Goal: Navigation & Orientation: Find specific page/section

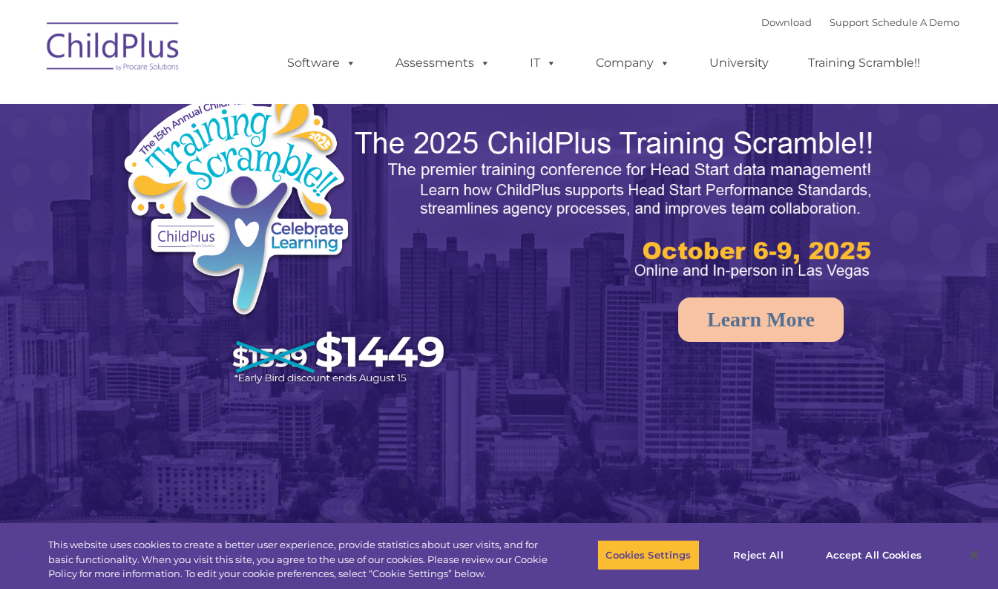
select select "MEDIUM"
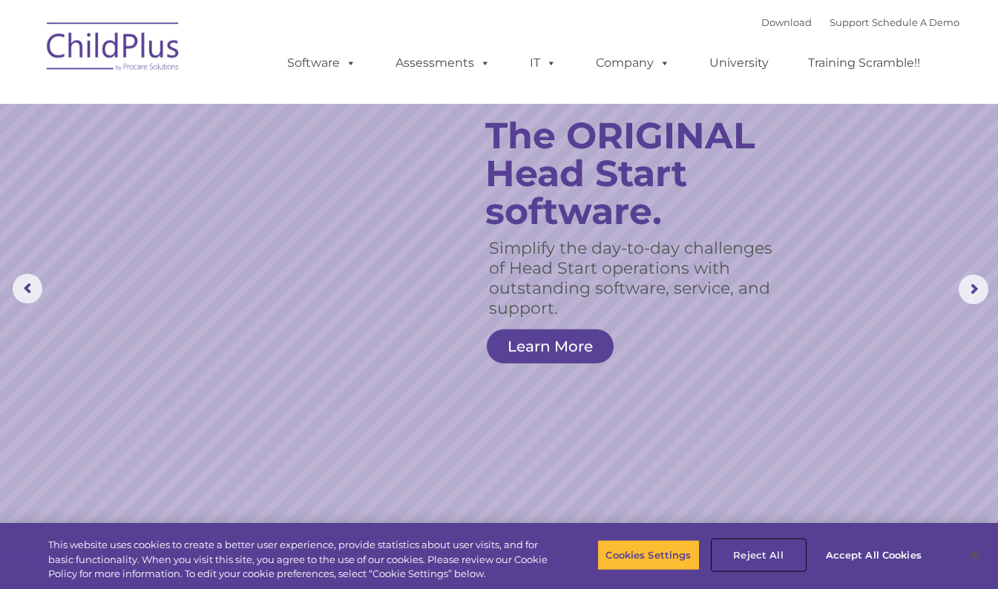
click at [761, 557] on button "Reject All" at bounding box center [758, 554] width 93 height 31
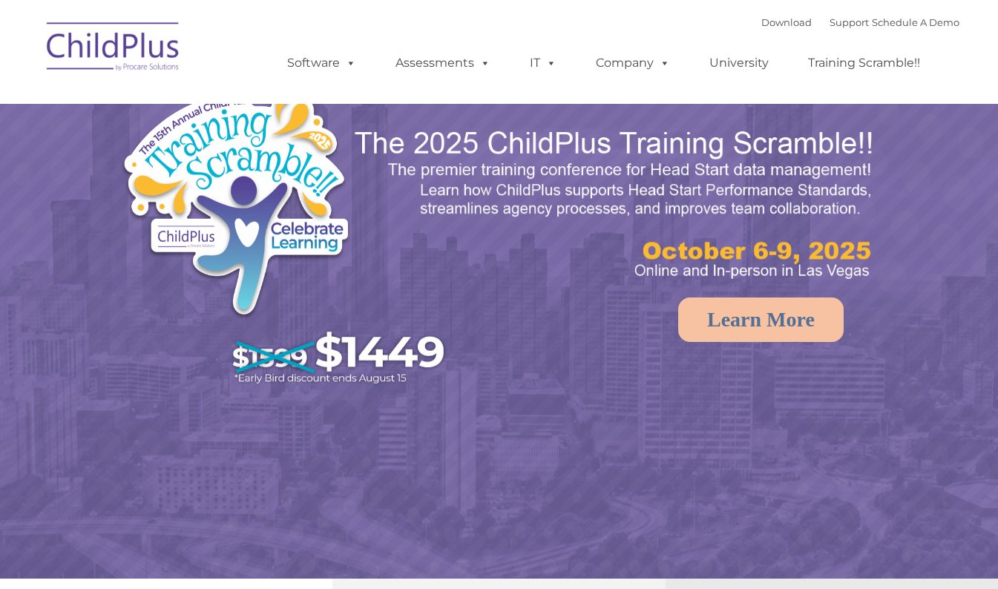
select select "MEDIUM"
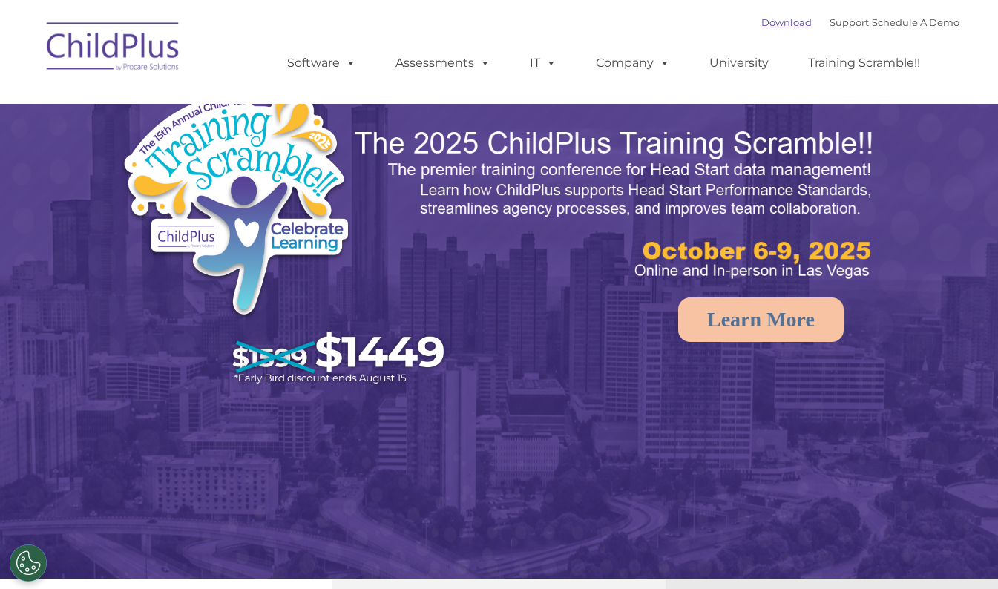
select select "MEDIUM"
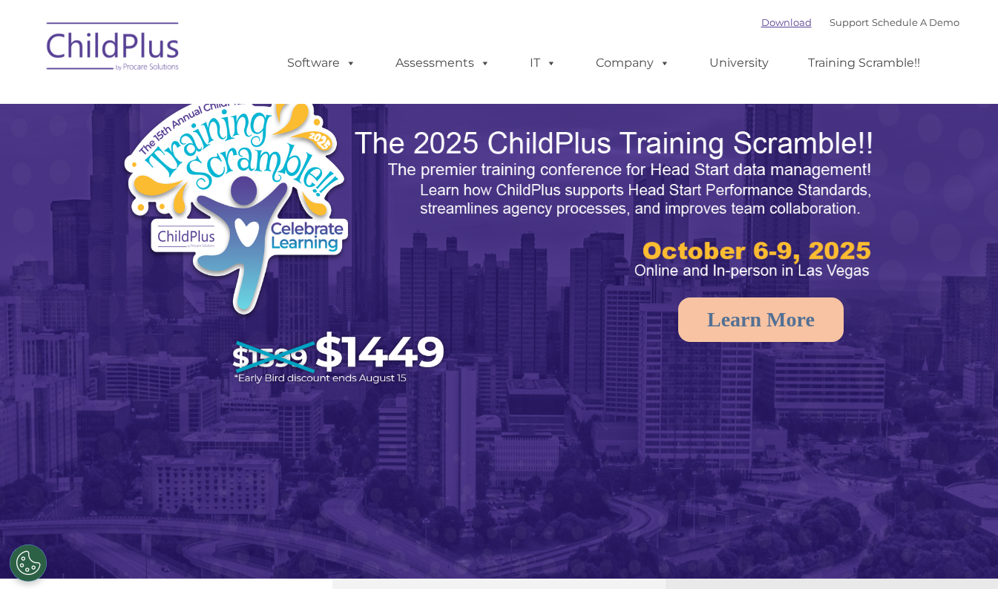
click at [784, 19] on link "Download" at bounding box center [786, 22] width 50 height 12
click at [769, 39] on ul "Software ChildPlus: The original and most widely-used Head Start data managemen…" at bounding box center [608, 62] width 702 height 59
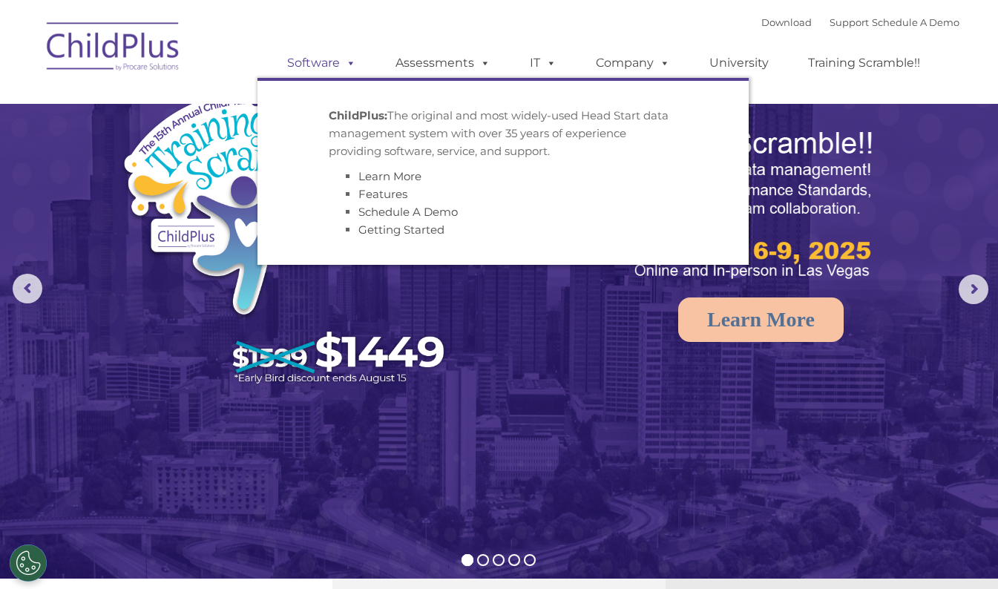
click at [311, 63] on link "Software" at bounding box center [321, 63] width 99 height 30
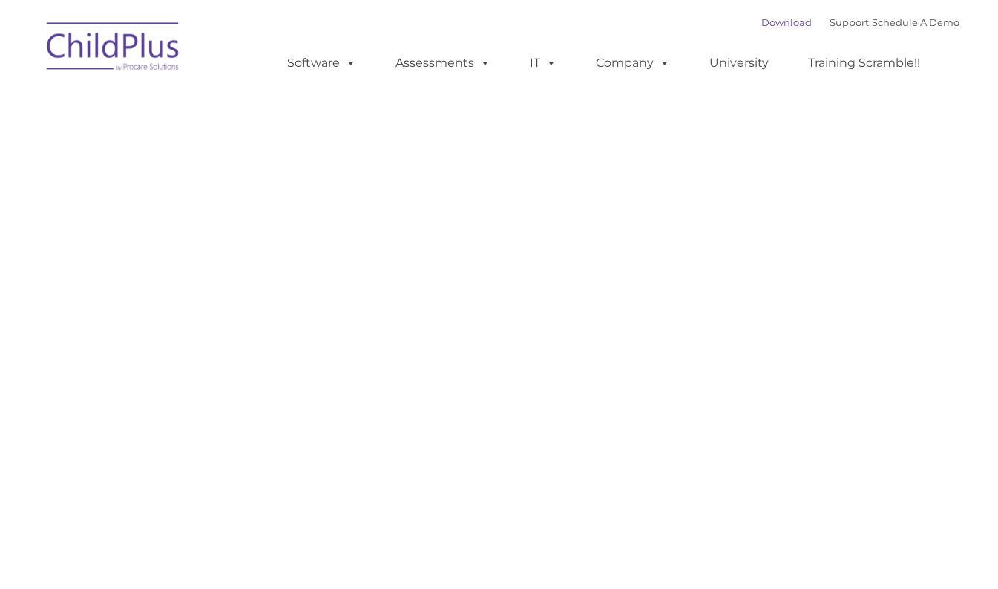
type input ""
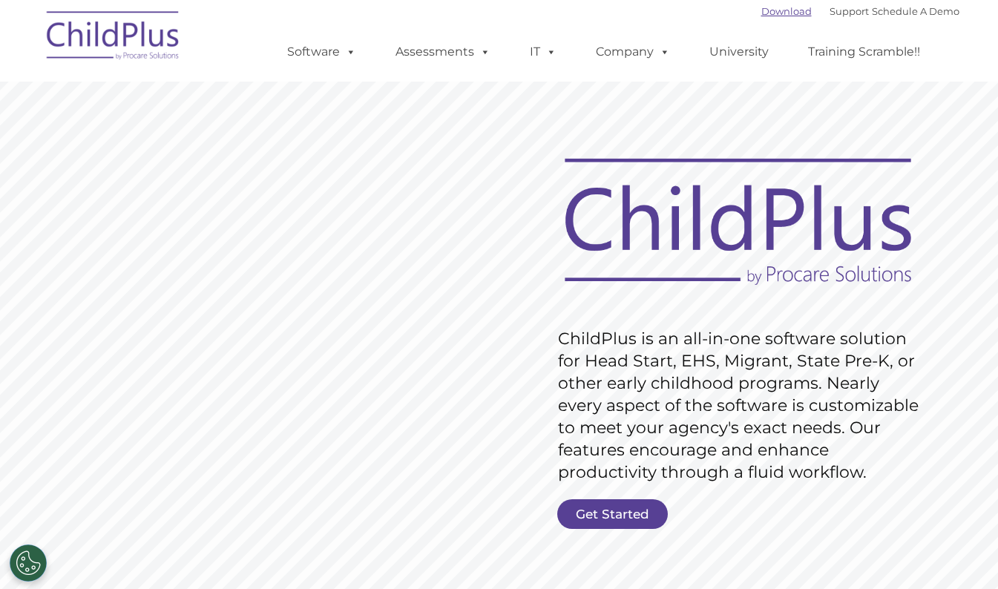
click at [761, 8] on link "Download" at bounding box center [786, 11] width 50 height 12
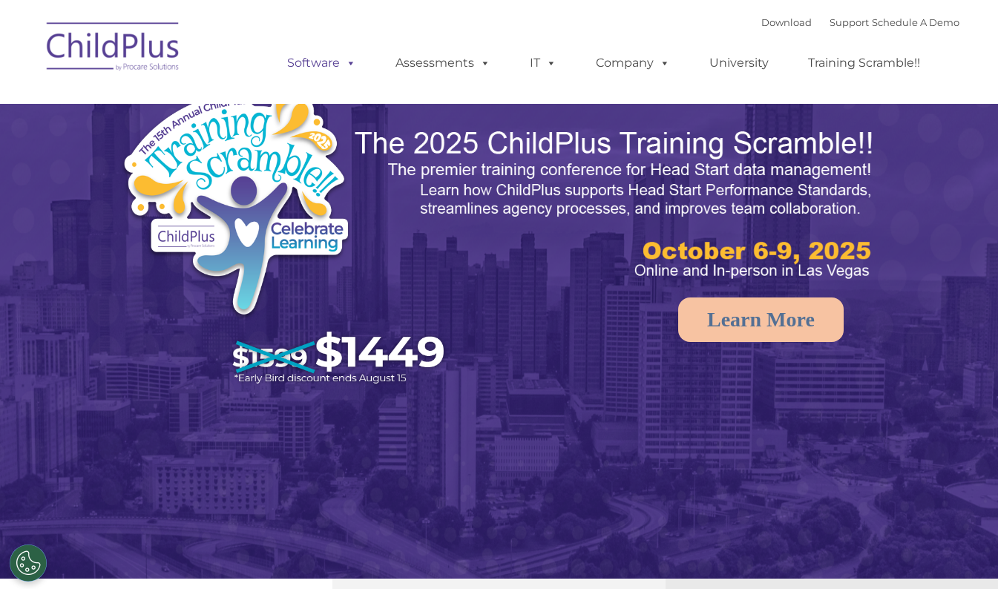
select select "MEDIUM"
click at [32, 263] on img at bounding box center [499, 314] width 998 height 628
click at [27, 289] on rs-arrow at bounding box center [28, 289] width 30 height 30
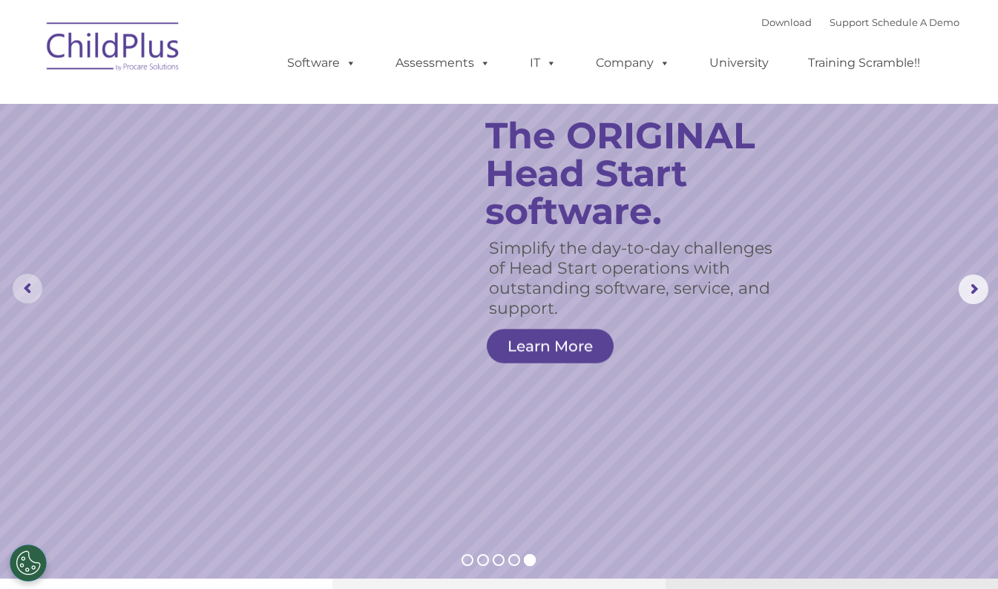
click at [27, 289] on rs-arrow at bounding box center [28, 289] width 30 height 30
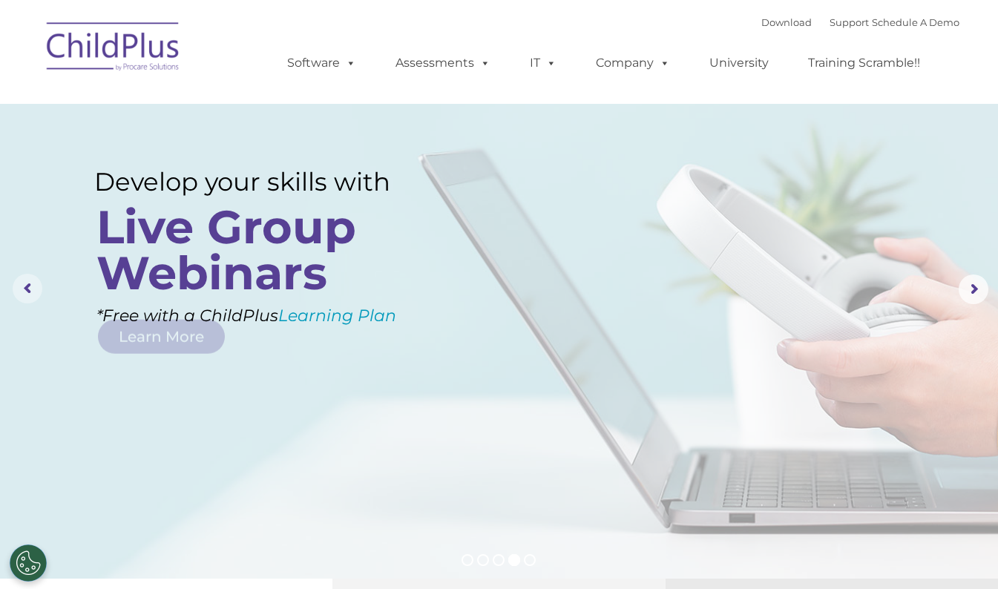
click at [27, 289] on rs-arrow at bounding box center [28, 289] width 30 height 30
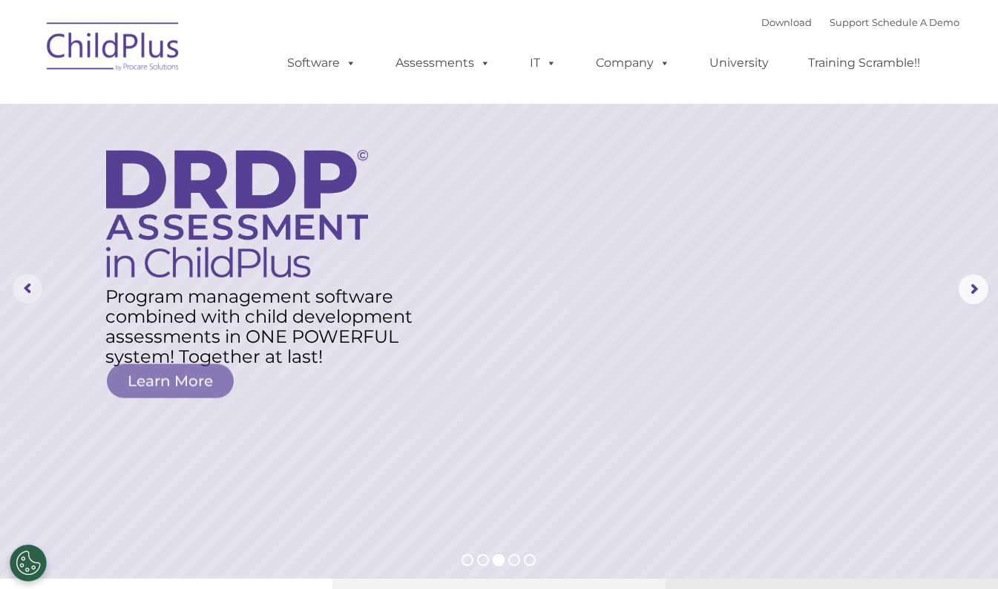
click at [27, 289] on rs-arrow at bounding box center [28, 289] width 30 height 30
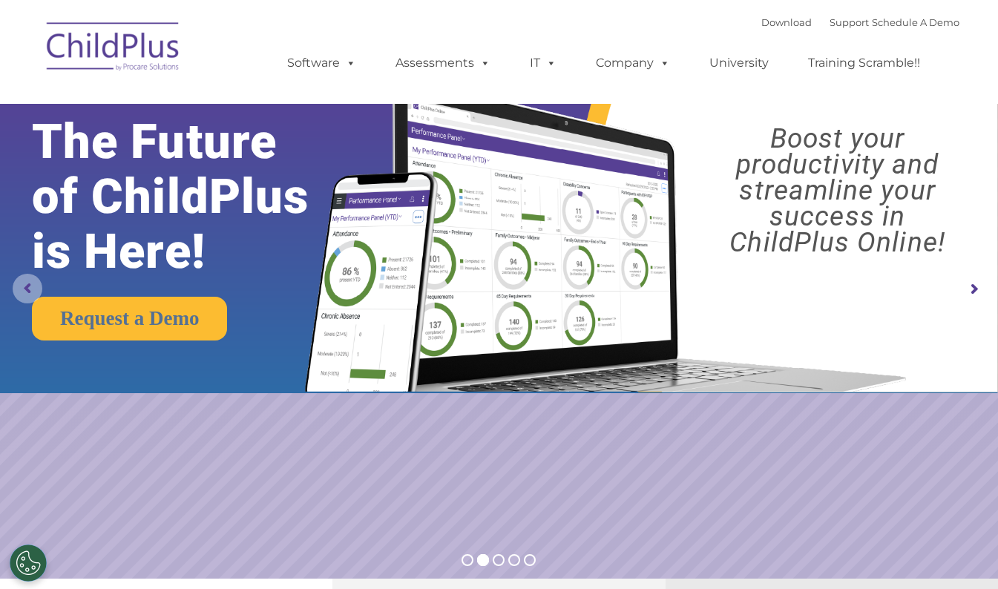
click at [27, 289] on rs-arrow at bounding box center [28, 289] width 30 height 30
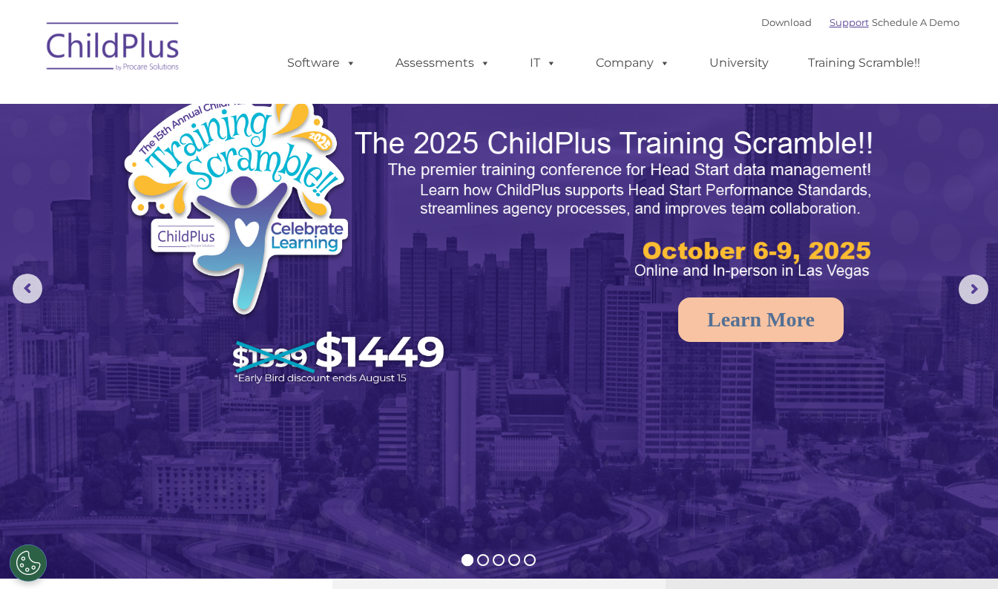
click at [830, 27] on link "Support" at bounding box center [849, 22] width 39 height 12
